Goal: Navigation & Orientation: Find specific page/section

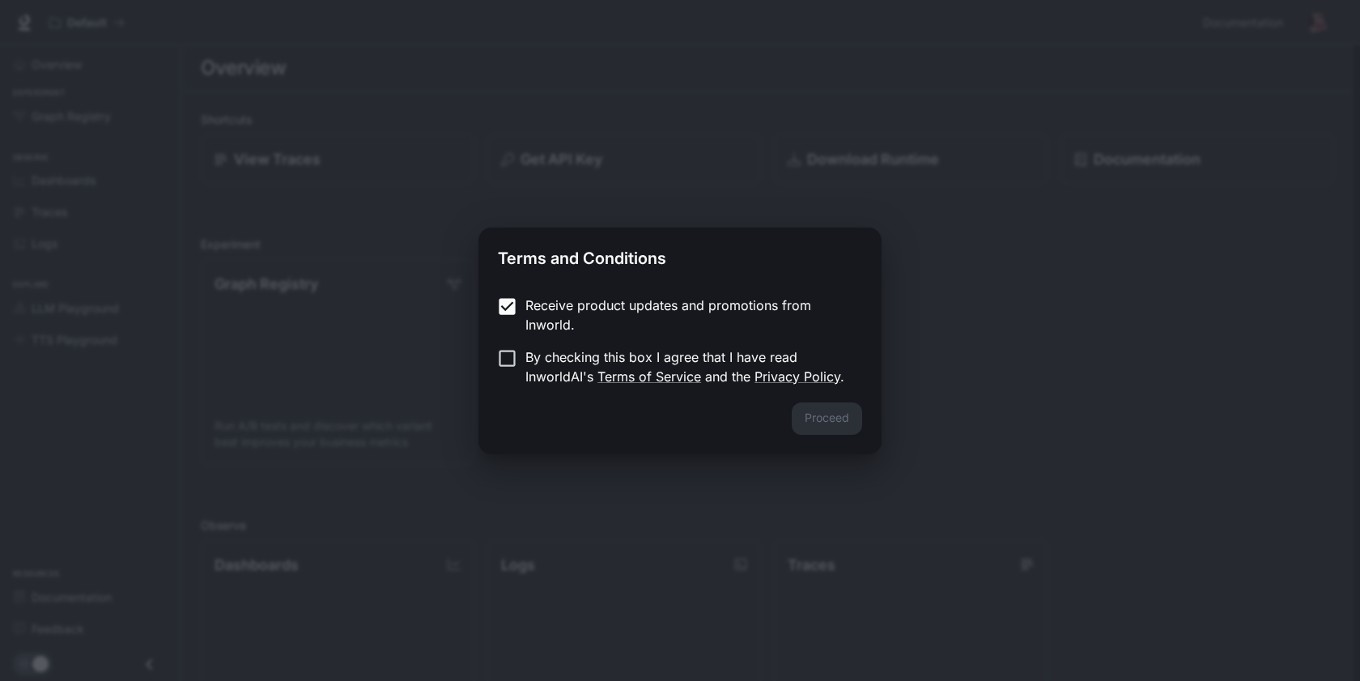
click at [504, 344] on form "Receive product updates and promotions from Inworld. By checking this box I agr…" at bounding box center [680, 341] width 364 height 91
click at [857, 422] on button "Proceed" at bounding box center [827, 418] width 70 height 32
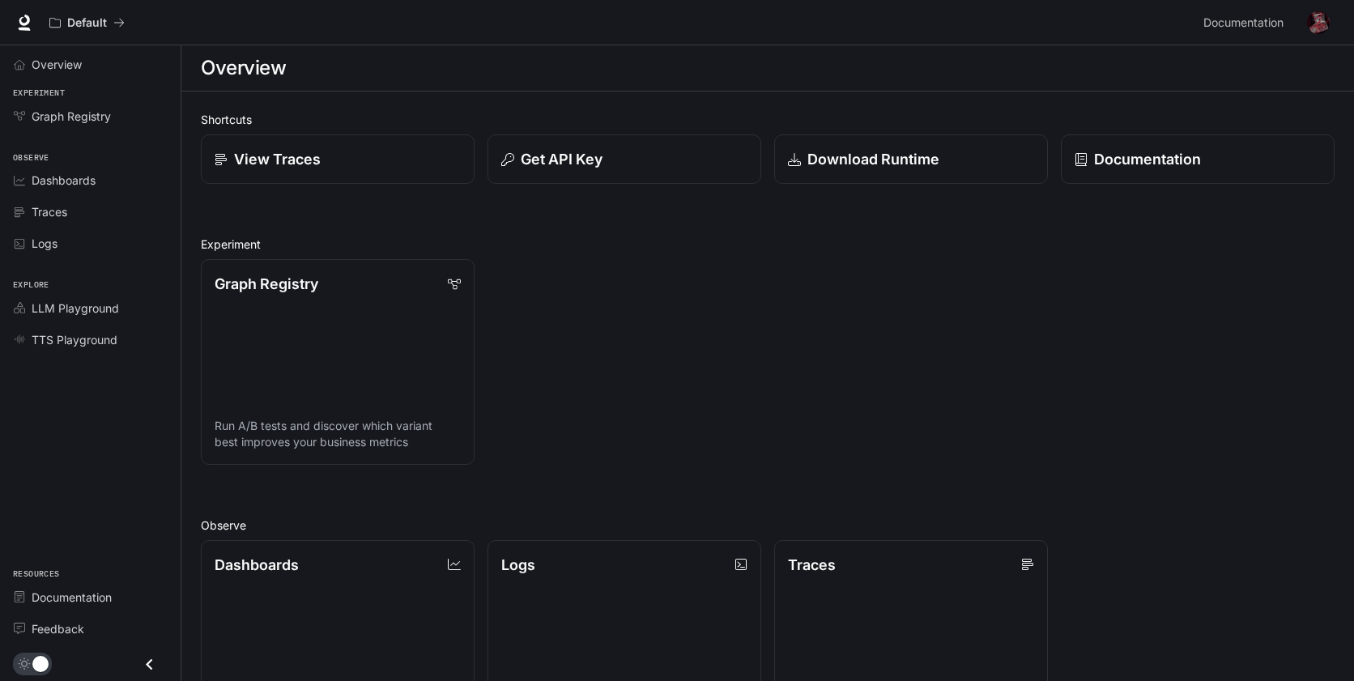
click at [627, 398] on div "Graph Registry Run A/B tests and discover which variant best improves your busi…" at bounding box center [761, 355] width 1147 height 219
click at [69, 67] on span "Overview" at bounding box center [57, 64] width 50 height 17
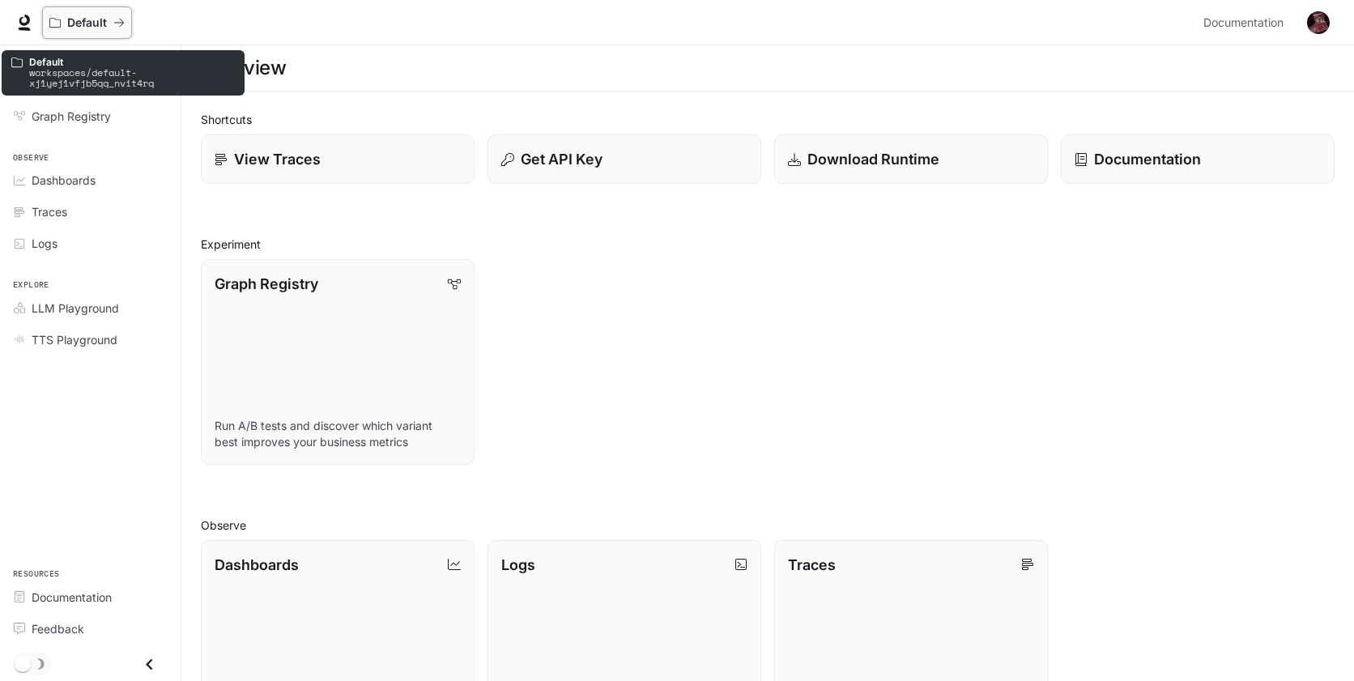
click at [85, 18] on p "Default" at bounding box center [87, 23] width 40 height 14
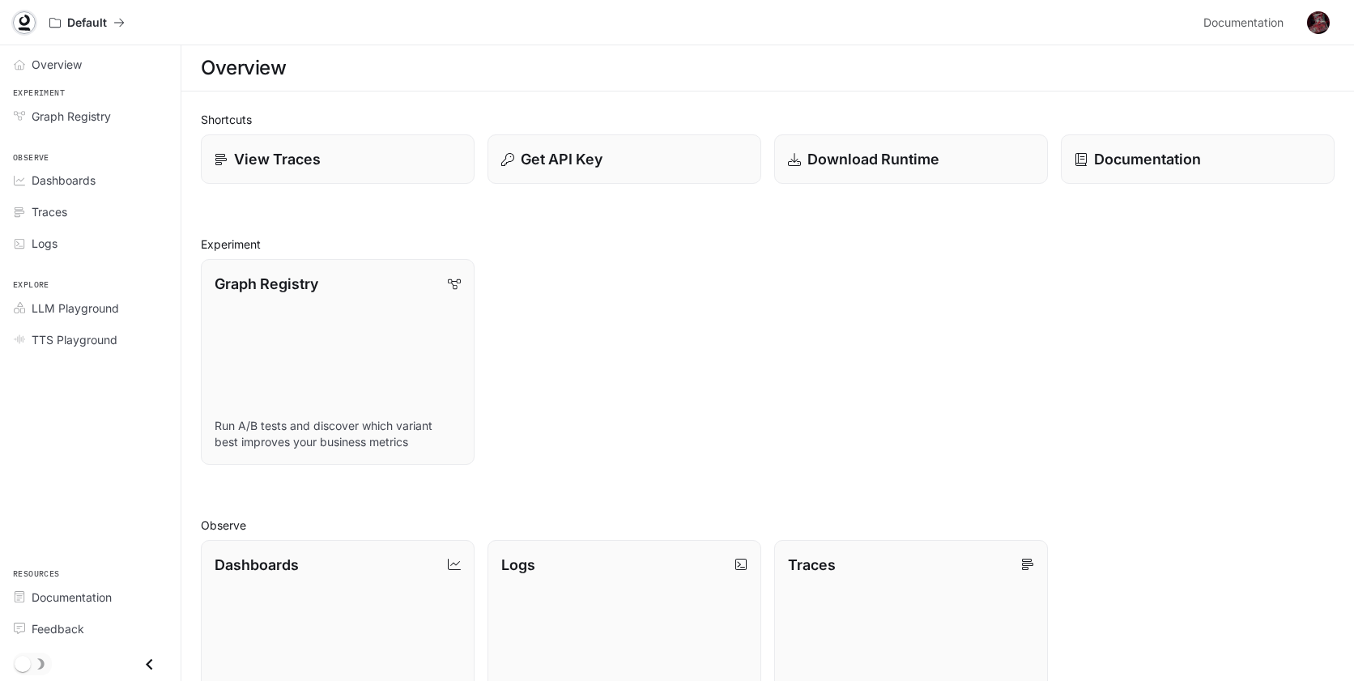
click at [24, 23] on icon at bounding box center [24, 23] width 16 height 16
click at [387, 342] on link "Graph Registry Run A/B tests and discover which variant best improves your busi…" at bounding box center [337, 361] width 276 height 207
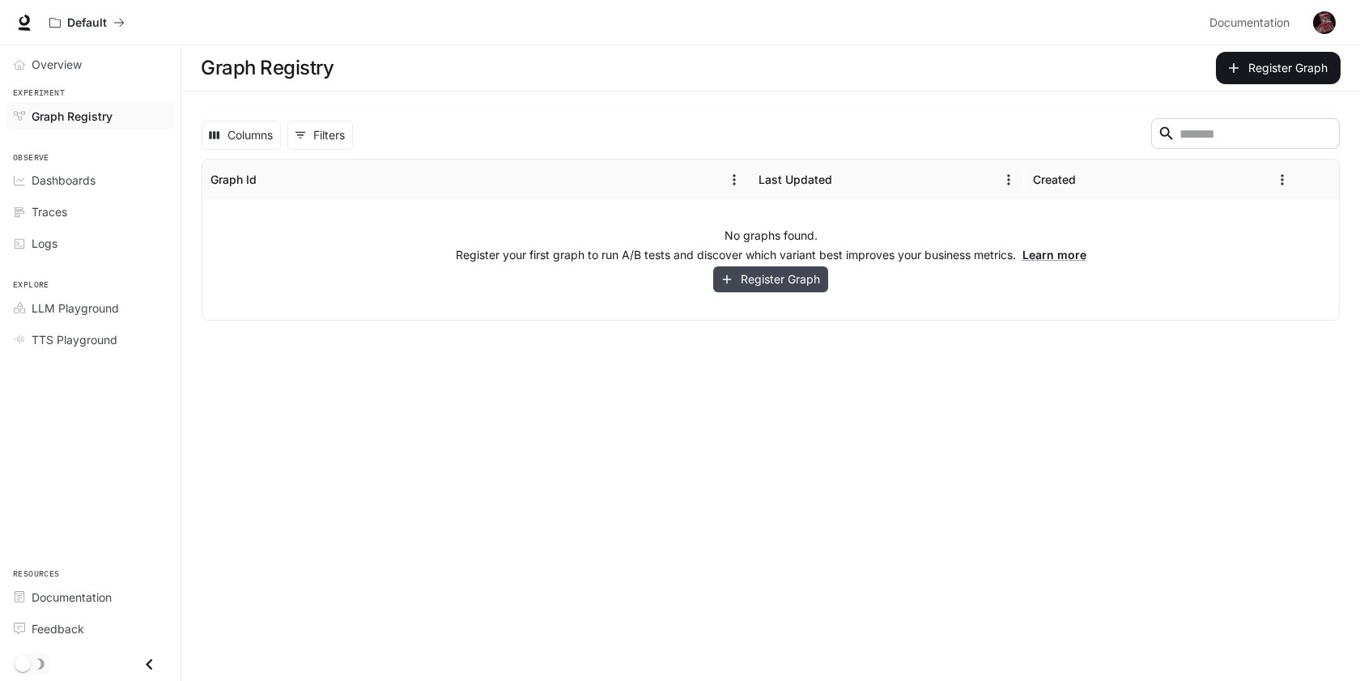
click at [783, 274] on button "Register Graph" at bounding box center [770, 279] width 115 height 27
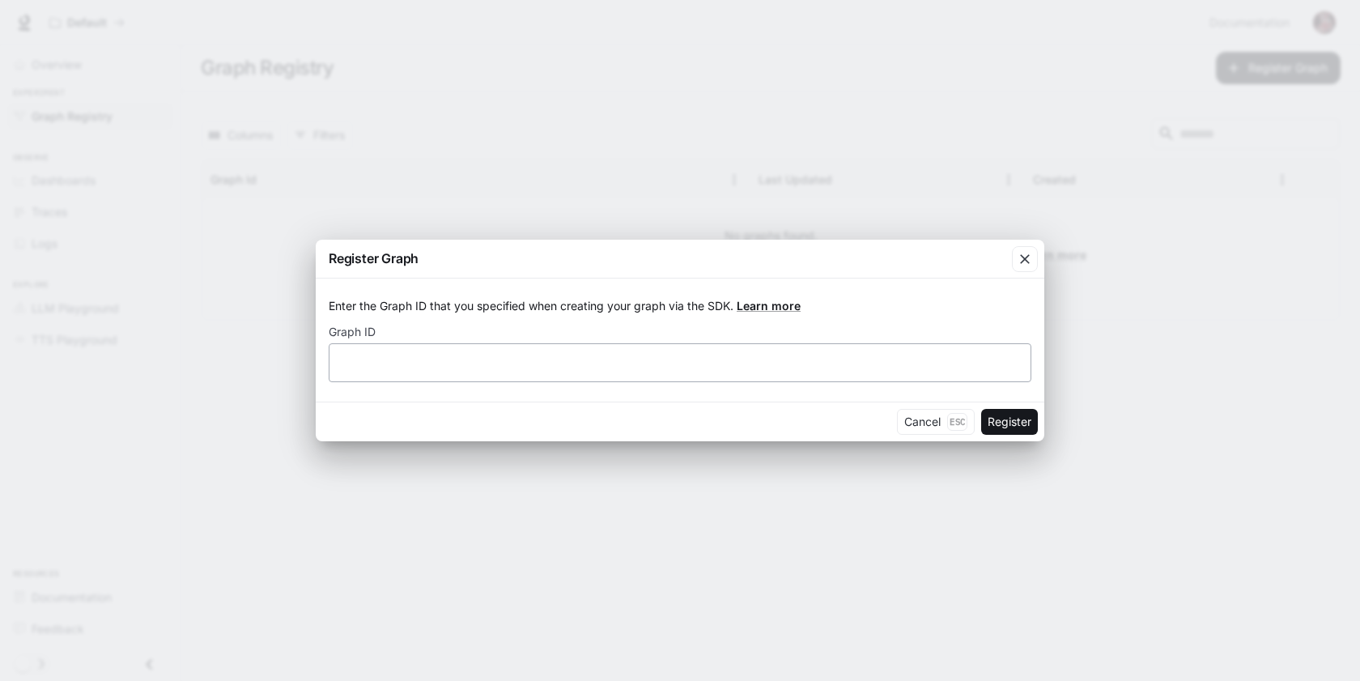
click at [681, 350] on div "​" at bounding box center [680, 362] width 703 height 39
click at [947, 416] on p "Esc" at bounding box center [957, 422] width 20 height 18
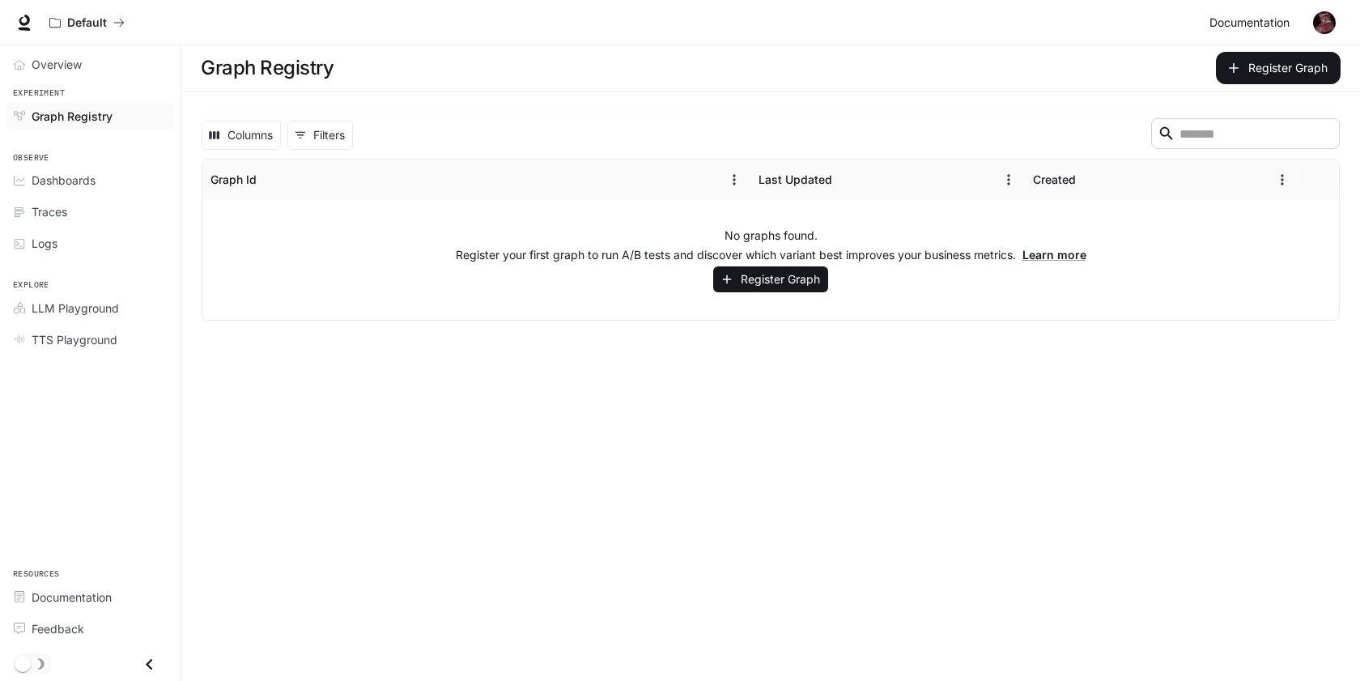
click at [1258, 25] on span "Documentation" at bounding box center [1250, 23] width 80 height 20
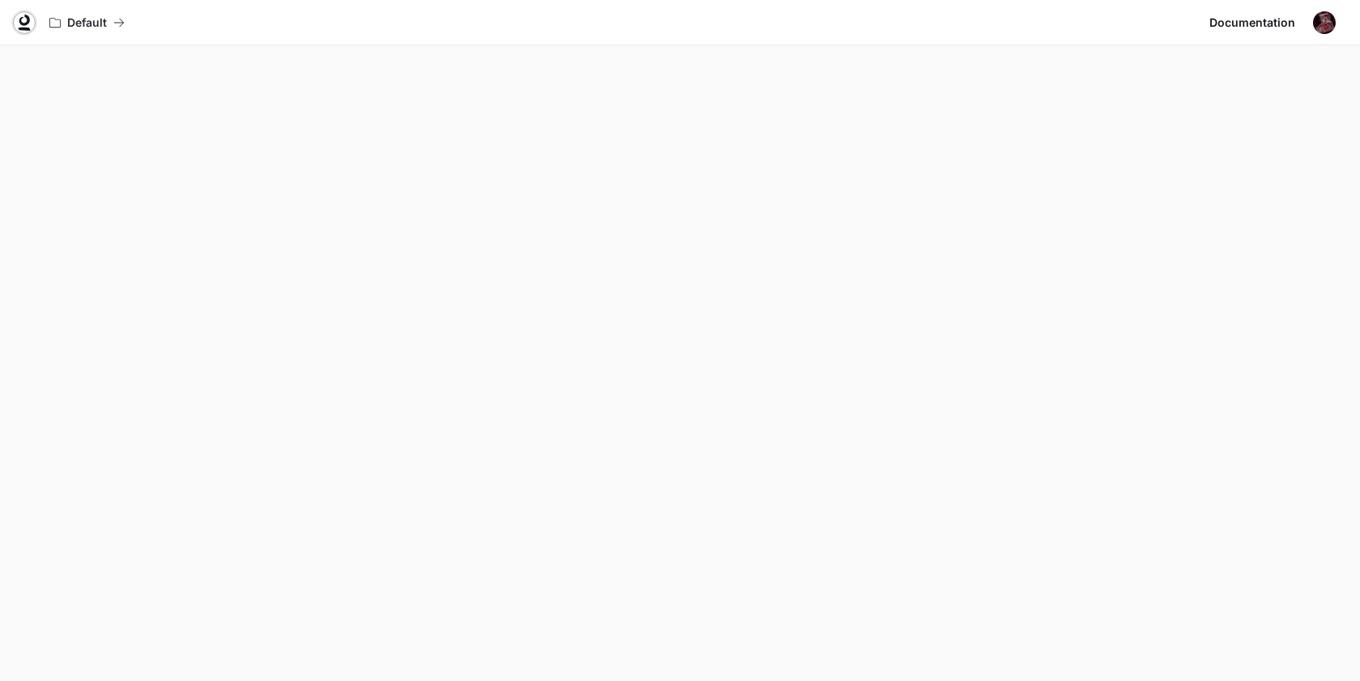
click at [25, 21] on icon at bounding box center [24, 23] width 16 height 16
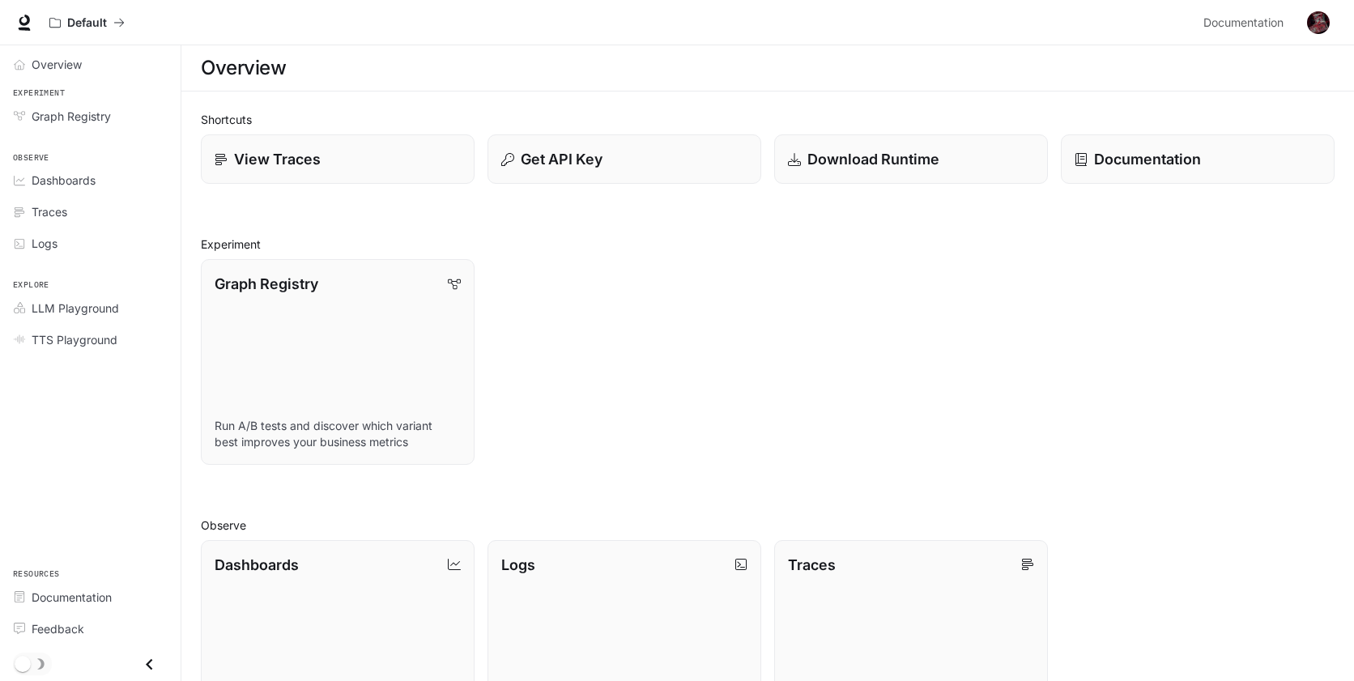
click at [597, 310] on div "Graph Registry Run A/B tests and discover which variant best improves your busi…" at bounding box center [761, 355] width 1147 height 219
click at [871, 152] on p "Download Runtime" at bounding box center [873, 159] width 134 height 22
click at [315, 168] on p "View Traces" at bounding box center [276, 159] width 87 height 22
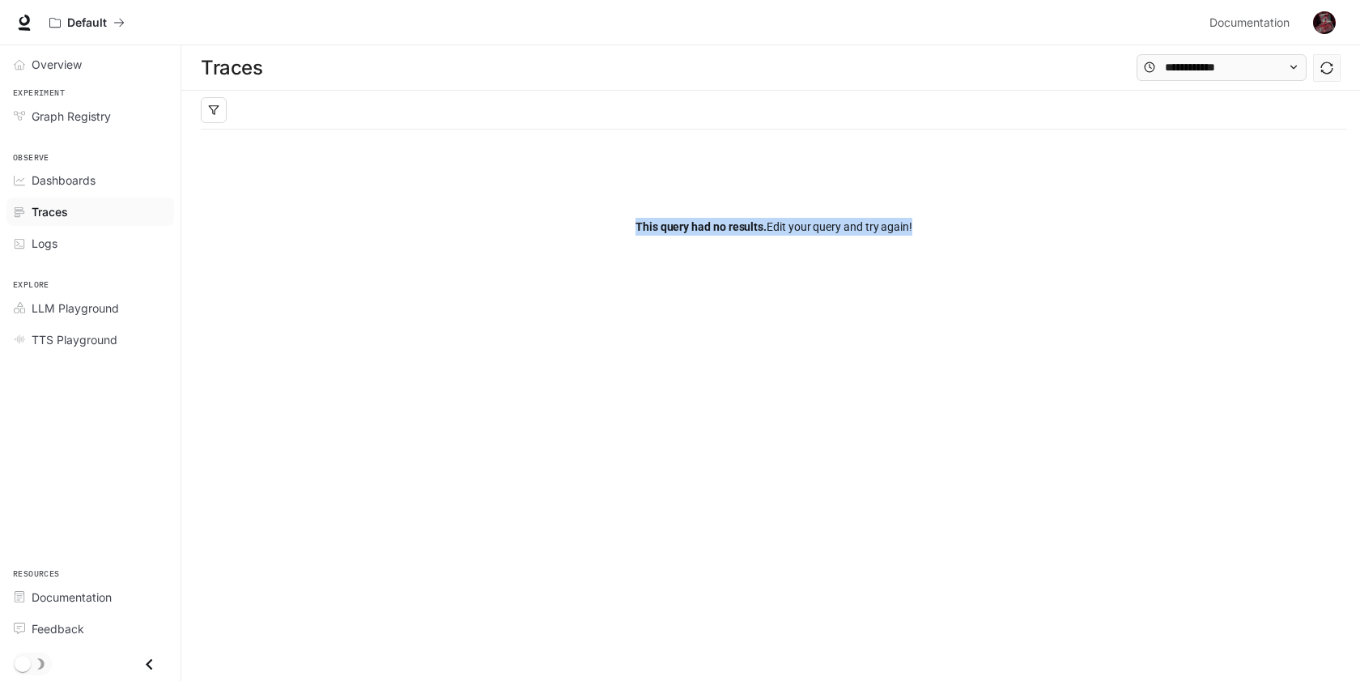
drag, startPoint x: 591, startPoint y: 229, endPoint x: 921, endPoint y: 221, distance: 329.6
click at [922, 221] on div "This query had no results. Edit your query and try again!" at bounding box center [774, 227] width 1147 height 194
click at [955, 226] on div "This query had no results. Edit your query and try again!" at bounding box center [774, 227] width 1147 height 194
click at [86, 118] on span "Graph Registry" at bounding box center [71, 116] width 79 height 17
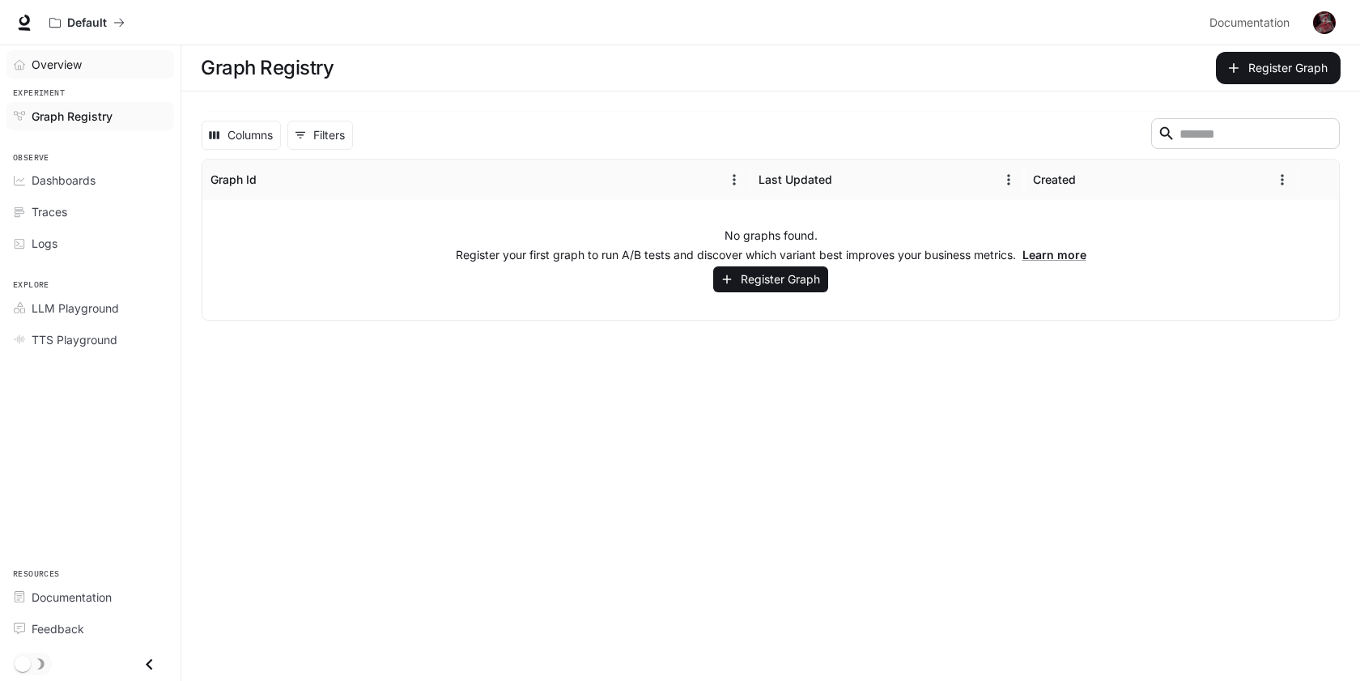
click at [68, 62] on span "Overview" at bounding box center [57, 64] width 50 height 17
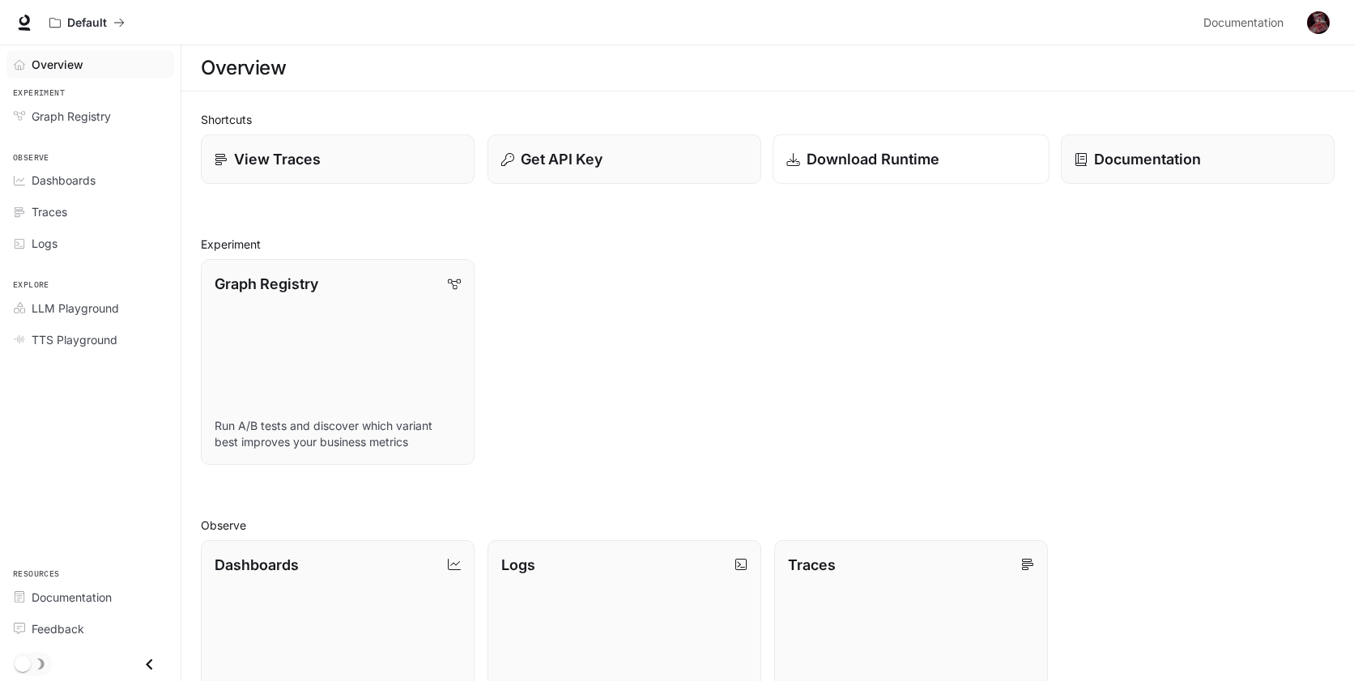
click at [913, 178] on link "Download Runtime" at bounding box center [910, 159] width 276 height 50
